Goal: Browse casually

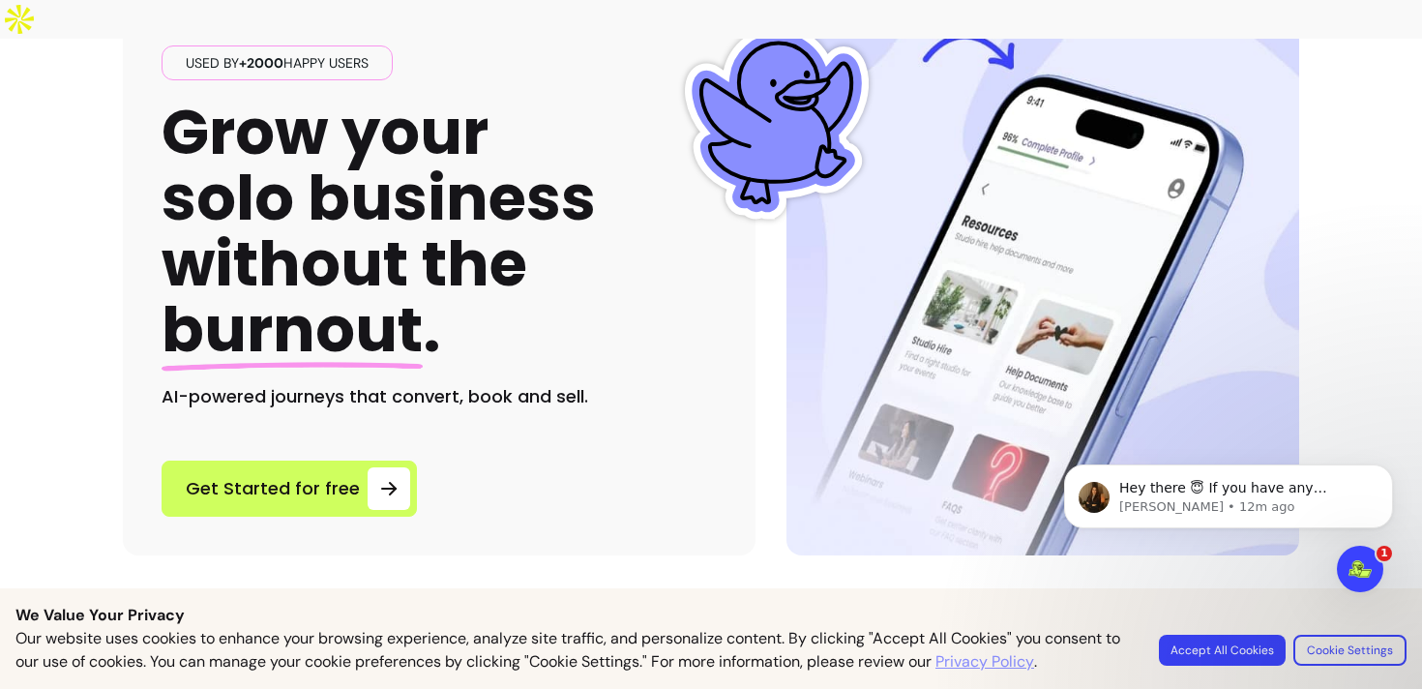
scroll to position [151, 0]
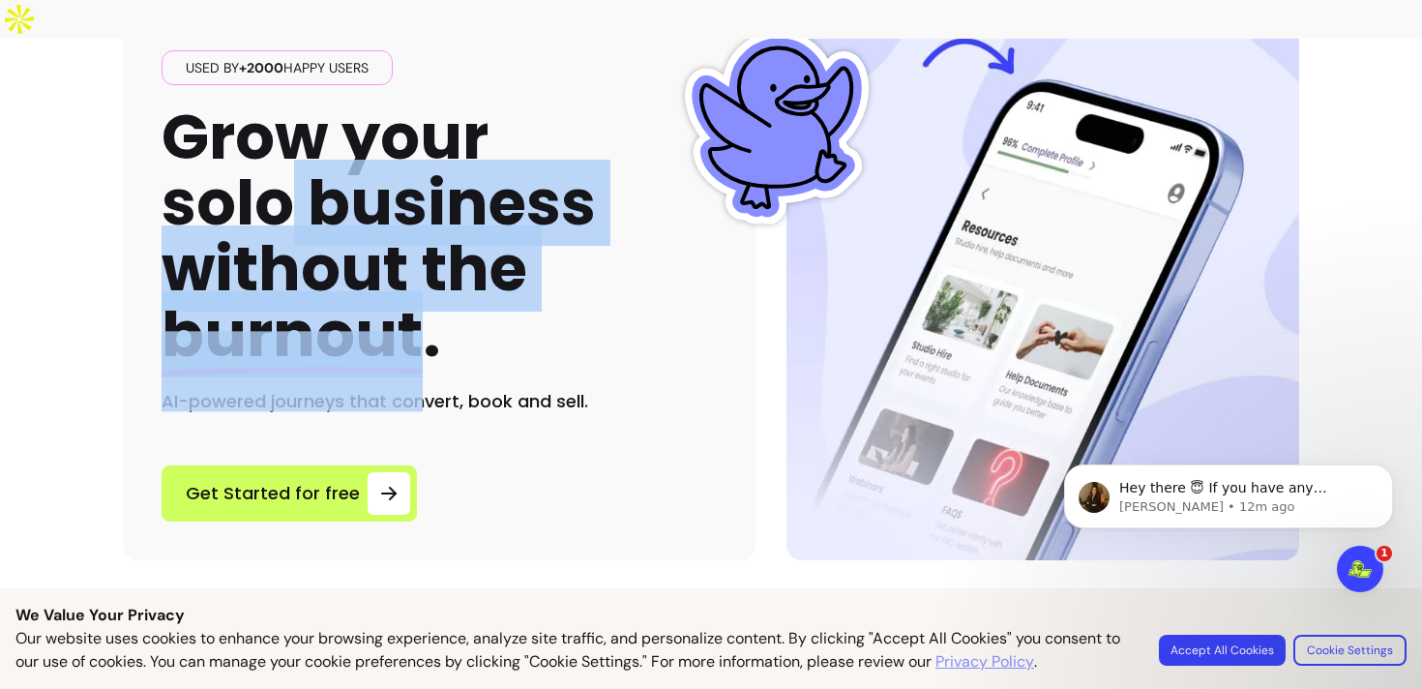
drag, startPoint x: 425, startPoint y: 287, endPoint x: 271, endPoint y: 171, distance: 192.7
click at [271, 170] on h1 "Grow your solo business without the burnout ." at bounding box center [379, 236] width 434 height 264
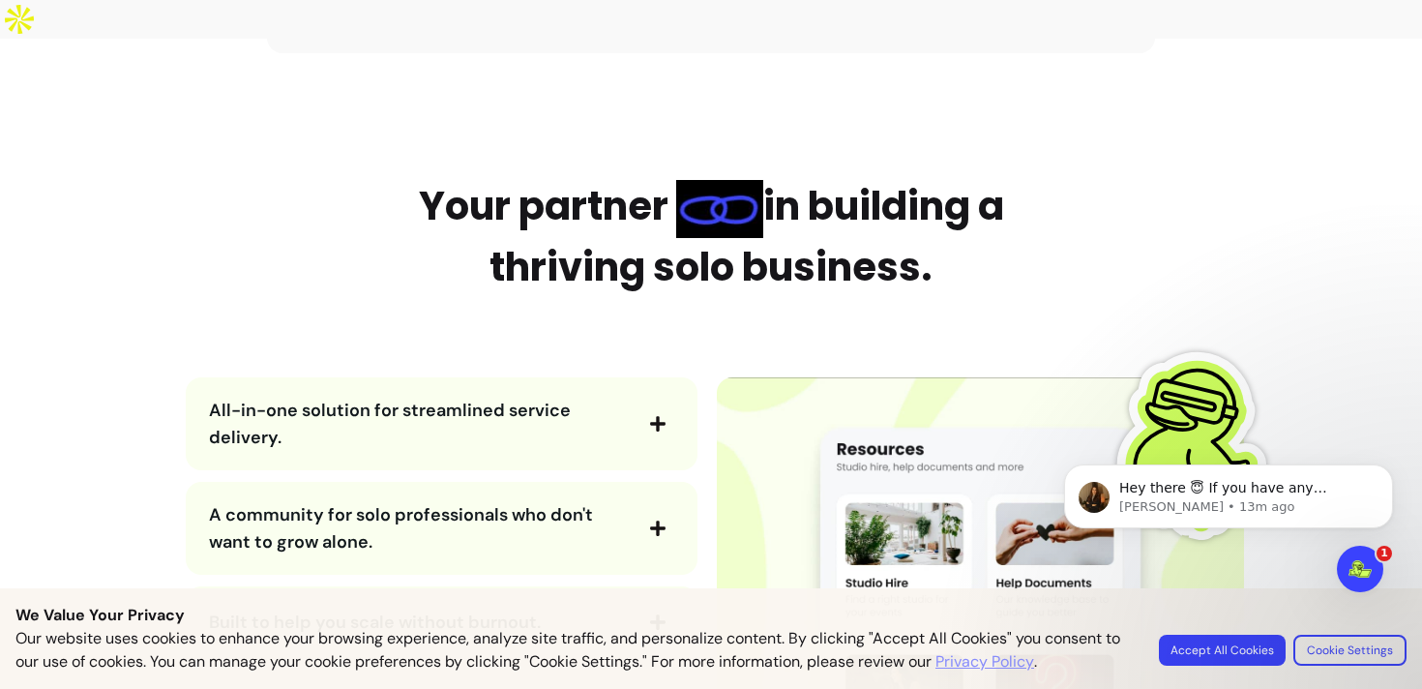
scroll to position [2138, 0]
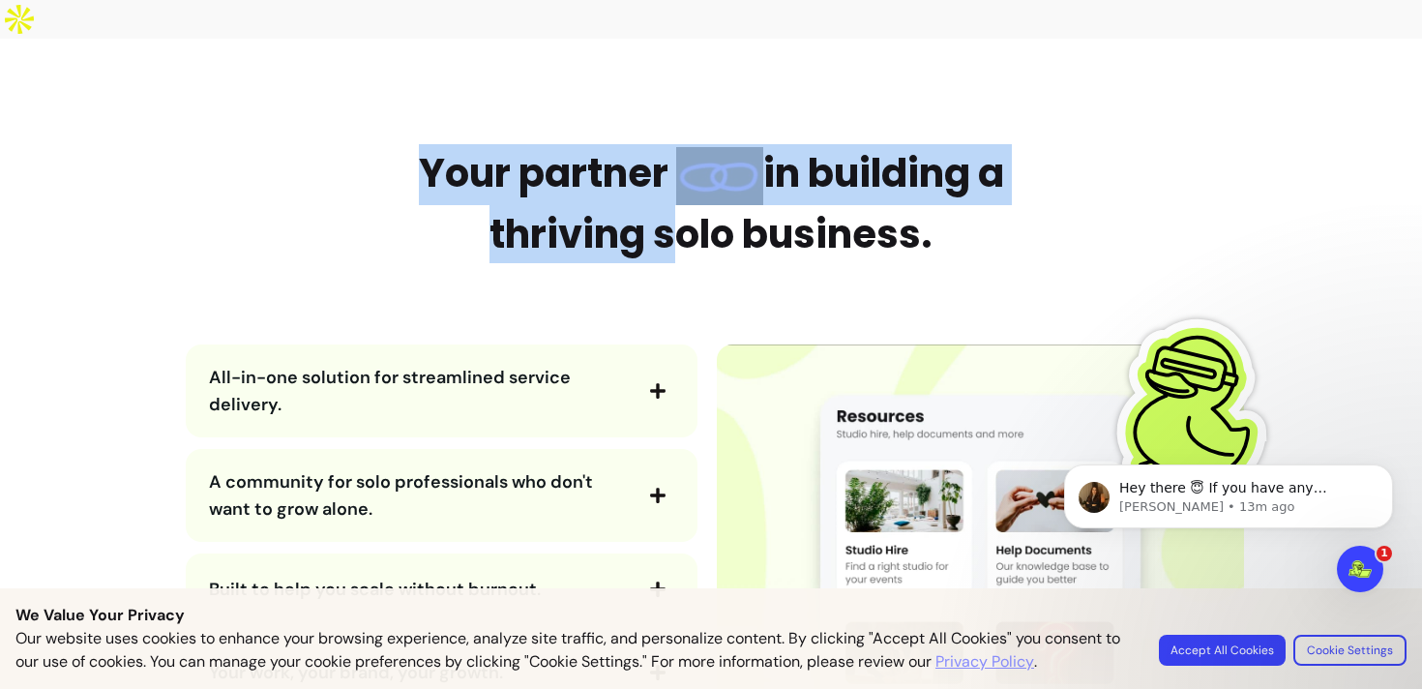
drag, startPoint x: 398, startPoint y: 123, endPoint x: 657, endPoint y: 208, distance: 272.9
click at [657, 208] on h2 "Your partner in building a thriving solo business." at bounding box center [711, 203] width 629 height 119
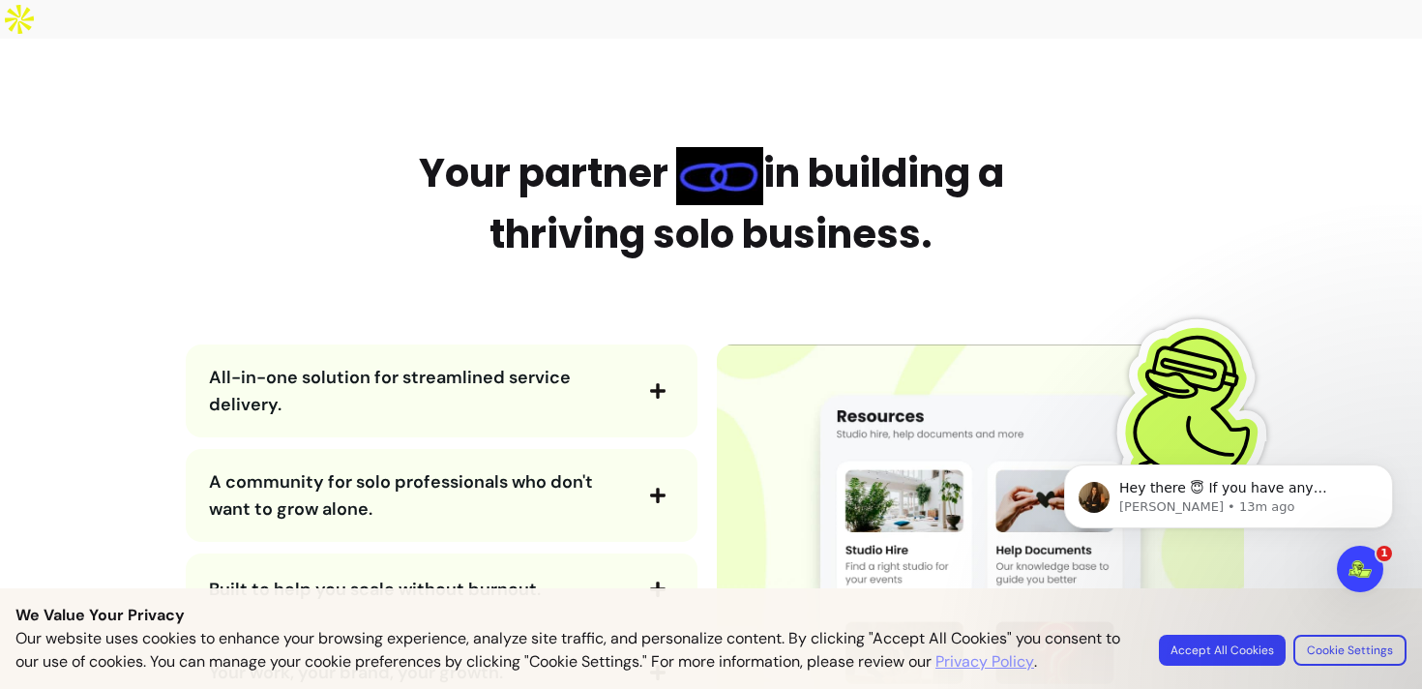
click at [656, 216] on h2 "Your partner in building a thriving solo business." at bounding box center [711, 203] width 629 height 119
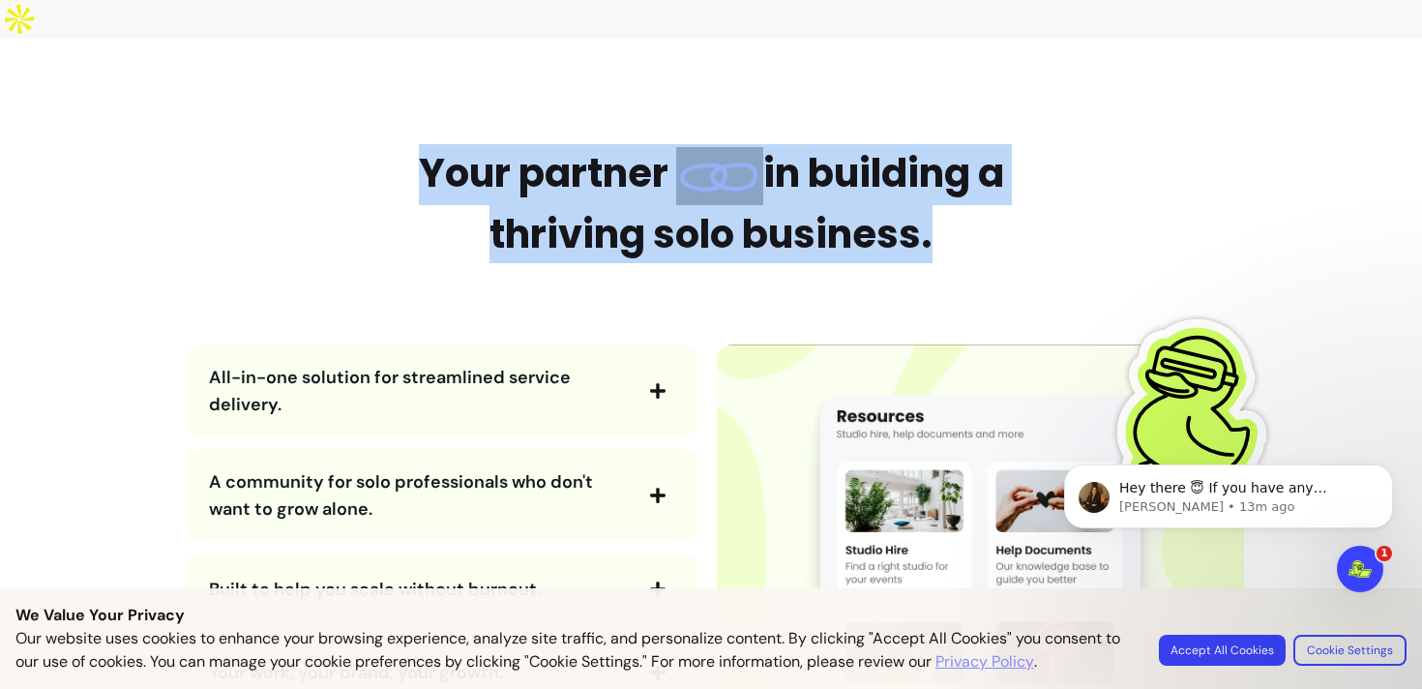
drag, startPoint x: 927, startPoint y: 201, endPoint x: 432, endPoint y: 103, distance: 505.1
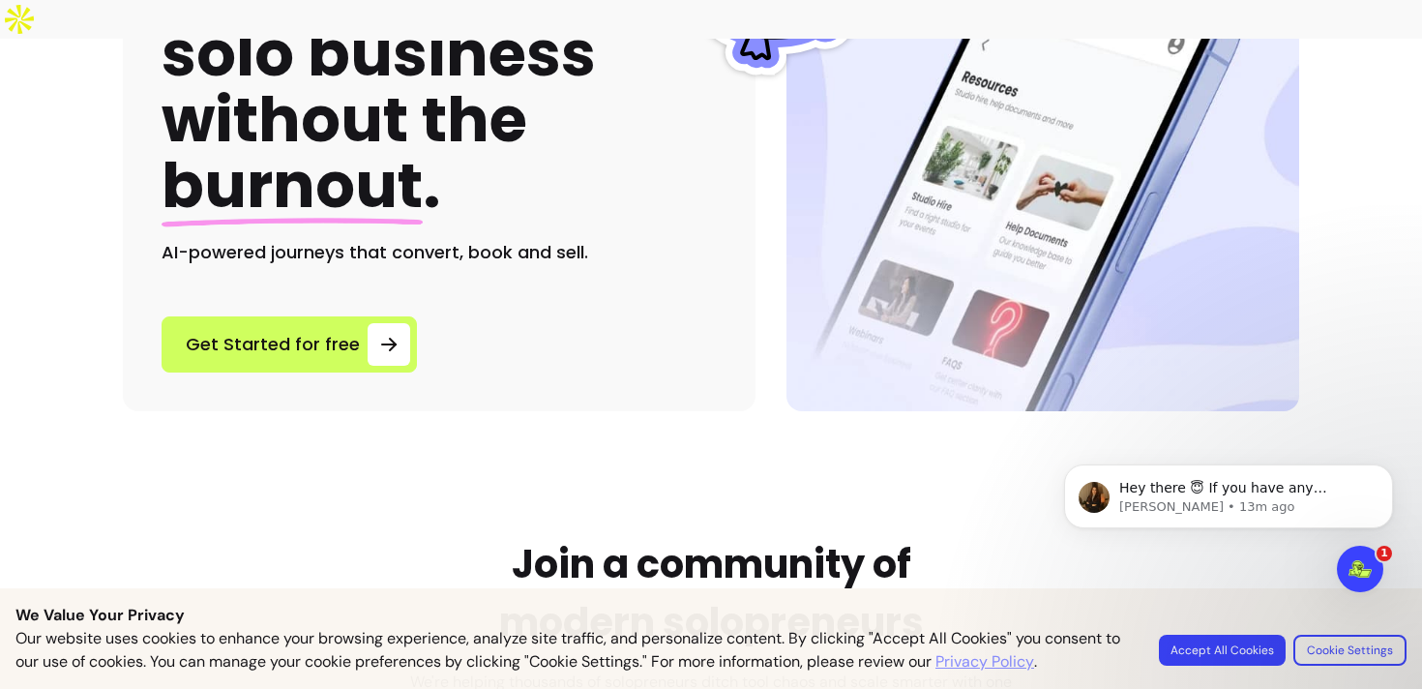
scroll to position [0, 0]
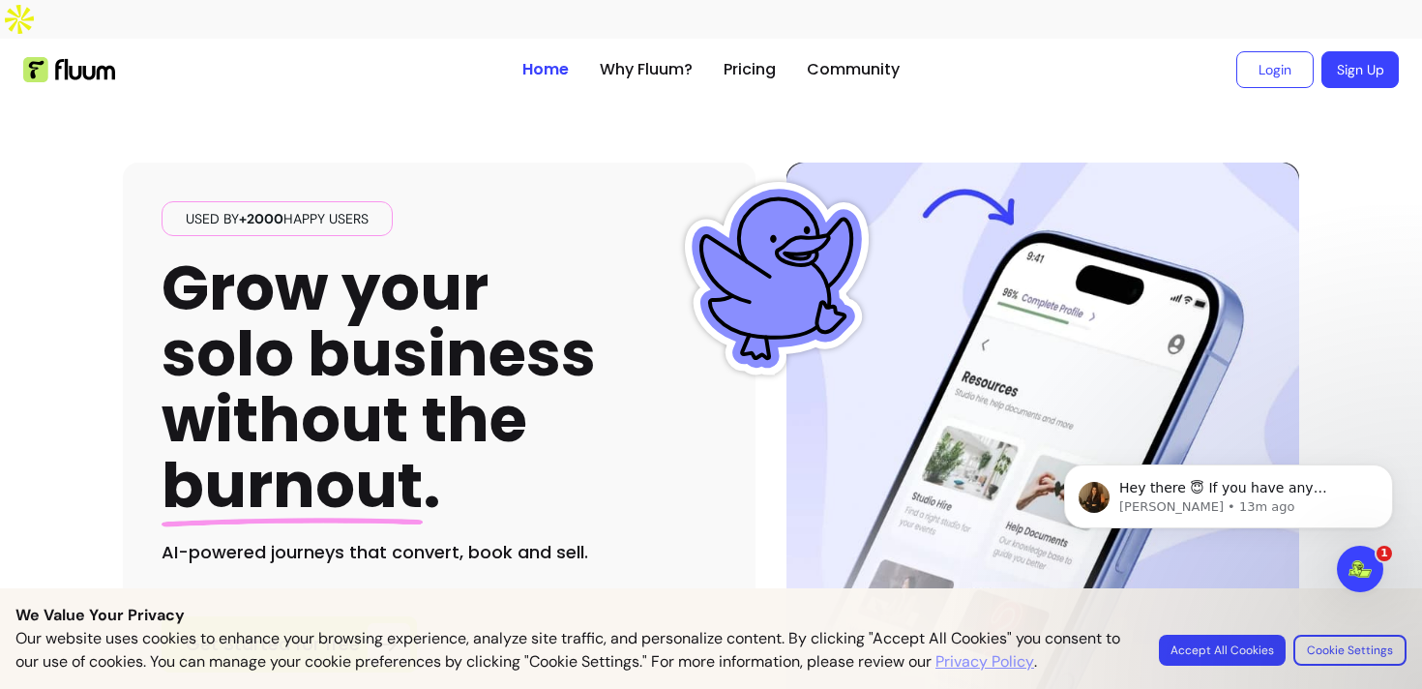
click at [416, 57] on div at bounding box center [265, 69] width 484 height 25
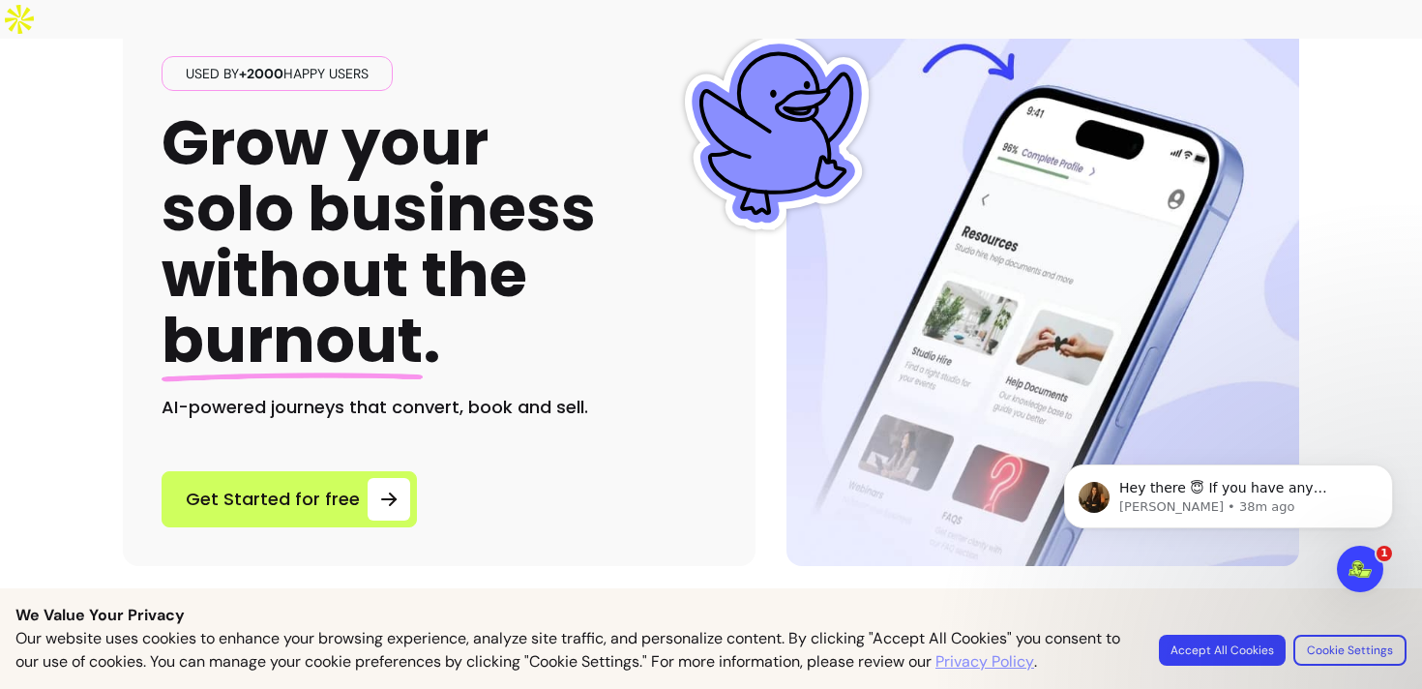
scroll to position [169, 0]
